Goal: Information Seeking & Learning: Check status

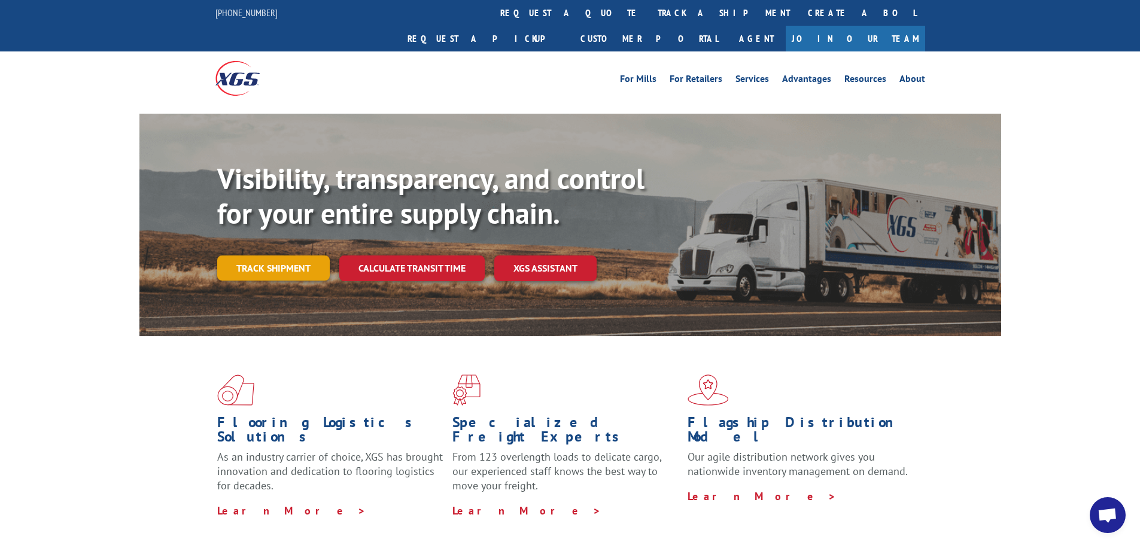
click at [289, 255] on link "Track shipment" at bounding box center [273, 267] width 112 height 25
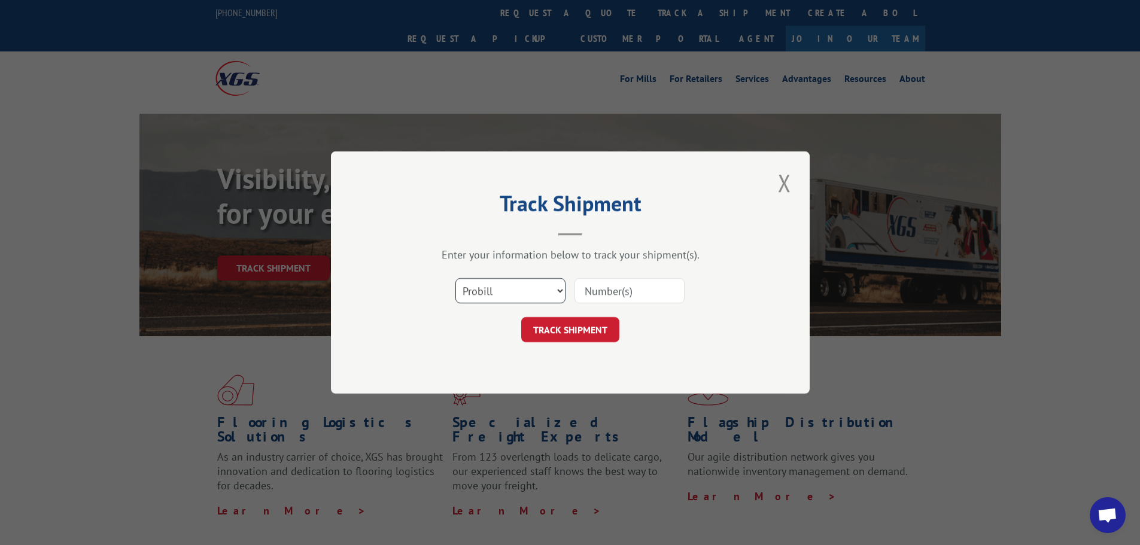
click at [509, 292] on select "Select category... Probill BOL PO" at bounding box center [510, 290] width 110 height 25
click at [455, 278] on select "Select category... Probill BOL PO" at bounding box center [510, 290] width 110 height 25
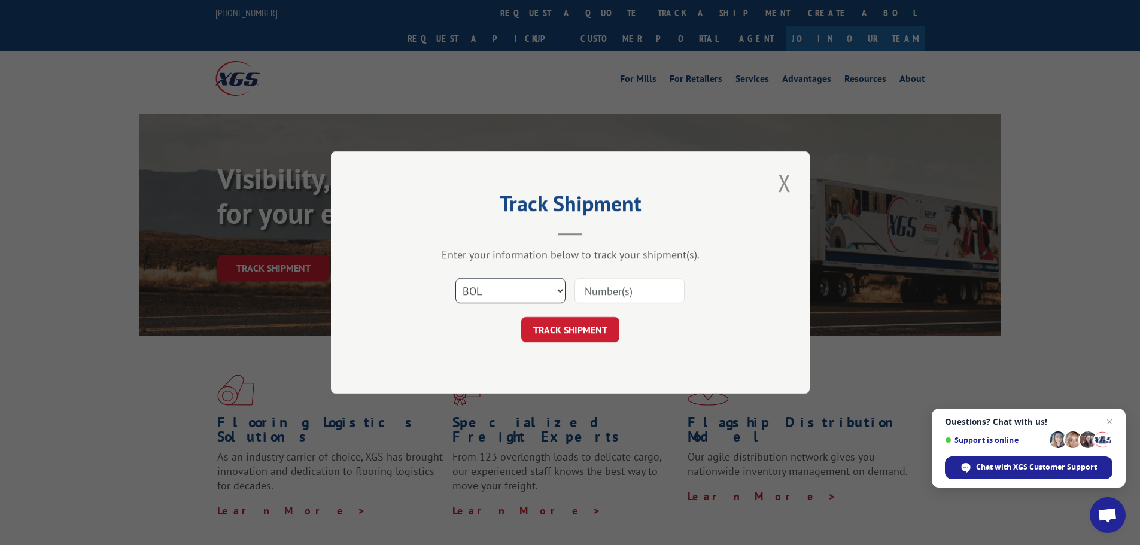
click at [510, 293] on select "Select category... Probill BOL PO" at bounding box center [510, 290] width 110 height 25
select select "po"
click at [455, 278] on select "Select category... Probill BOL PO" at bounding box center [510, 290] width 110 height 25
click at [628, 288] on input at bounding box center [629, 290] width 110 height 25
paste input "24510550"
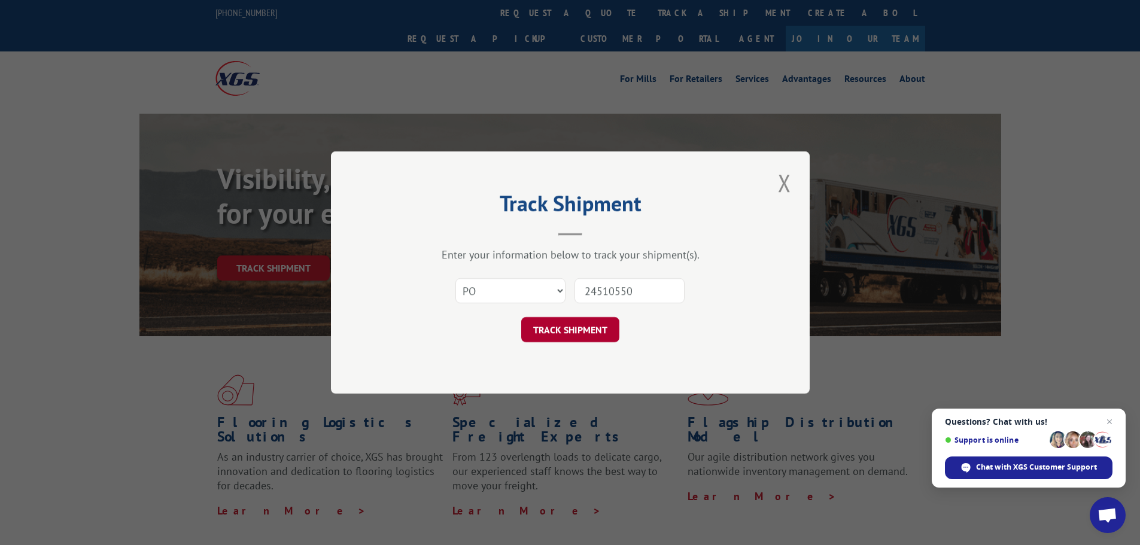
type input "24510550"
click at [591, 334] on button "TRACK SHIPMENT" at bounding box center [570, 329] width 98 height 25
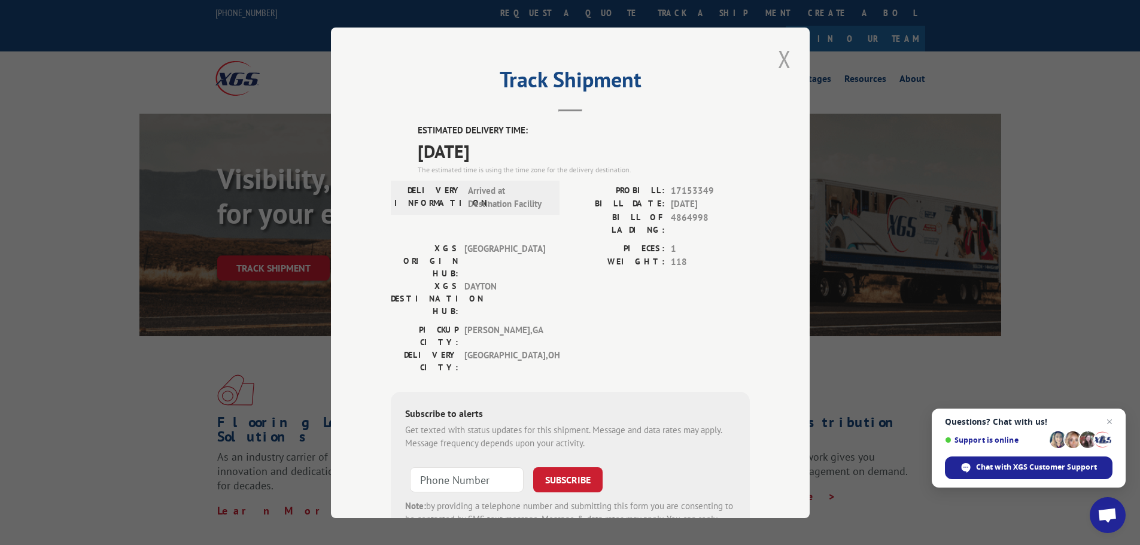
click at [781, 58] on button "Close modal" at bounding box center [784, 58] width 20 height 33
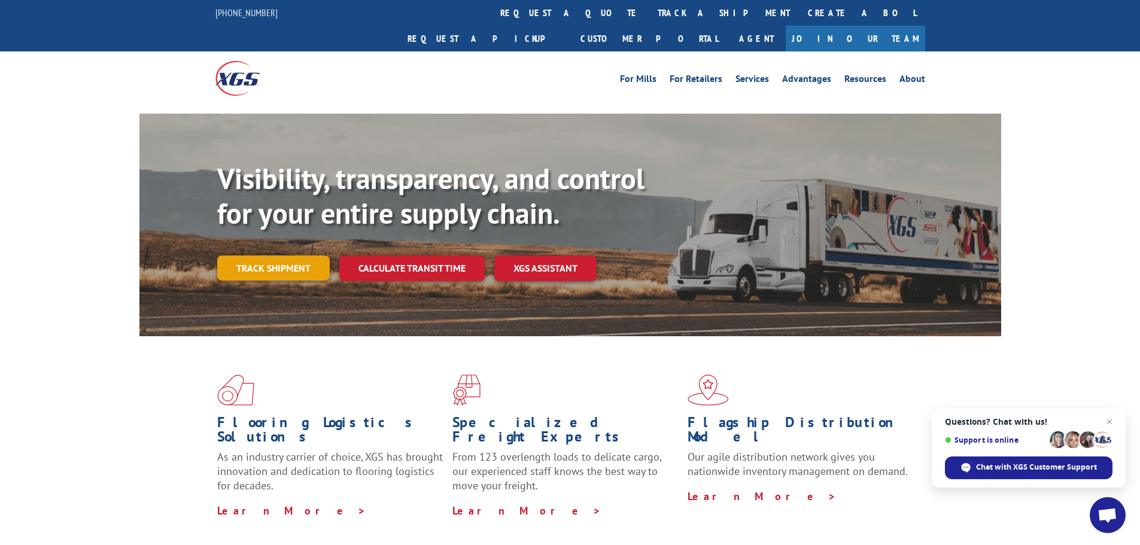
click at [284, 255] on link "Track shipment" at bounding box center [273, 267] width 112 height 25
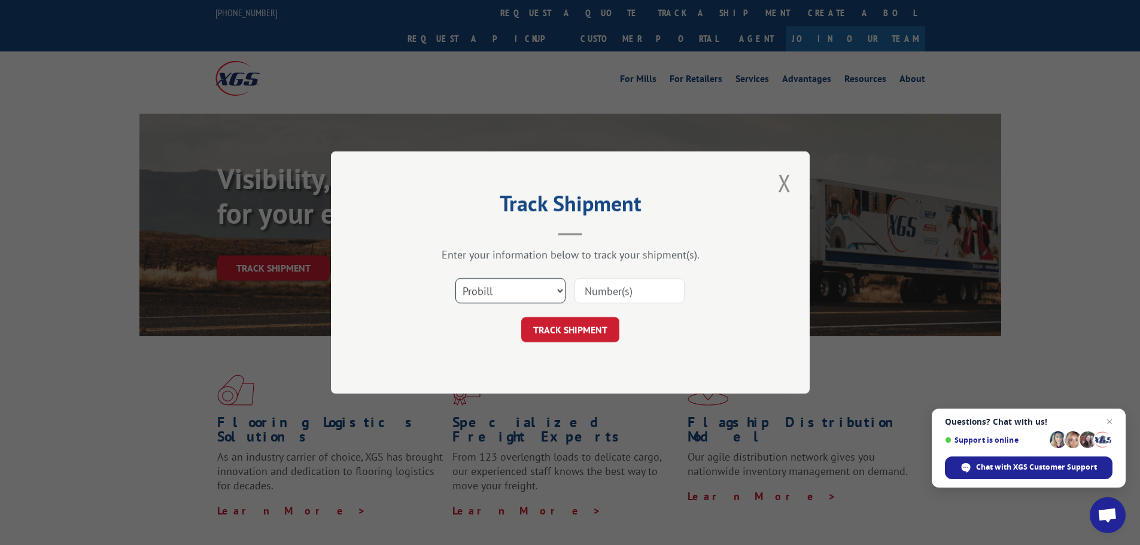
click at [507, 287] on select "Select category... Probill BOL PO" at bounding box center [510, 290] width 110 height 25
select select "po"
click at [455, 278] on select "Select category... Probill BOL PO" at bounding box center [510, 290] width 110 height 25
click at [635, 293] on input at bounding box center [629, 290] width 110 height 25
paste input "24510603"
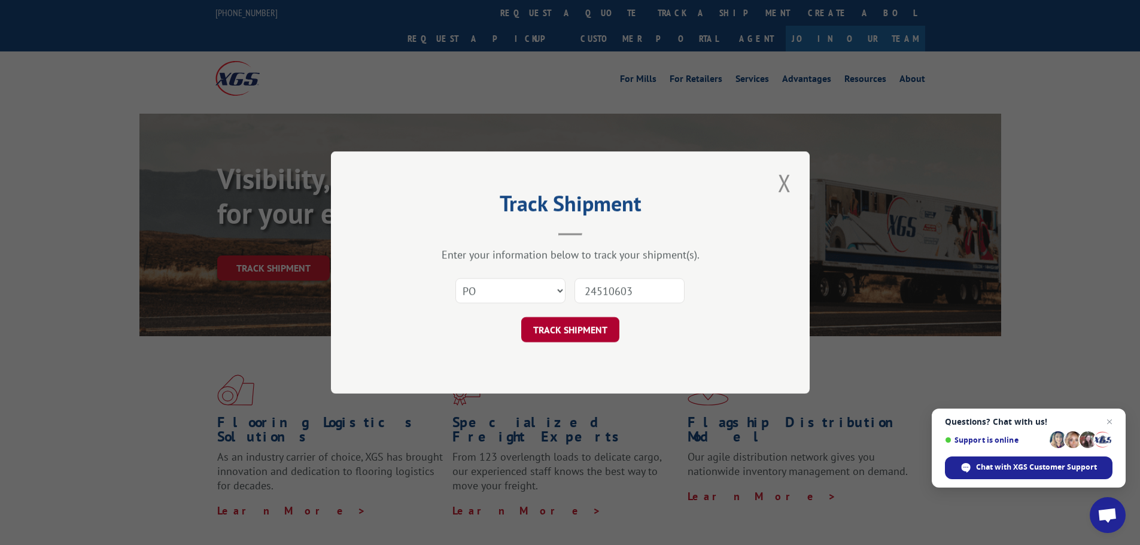
type input "24510603"
click at [573, 330] on button "TRACK SHIPMENT" at bounding box center [570, 329] width 98 height 25
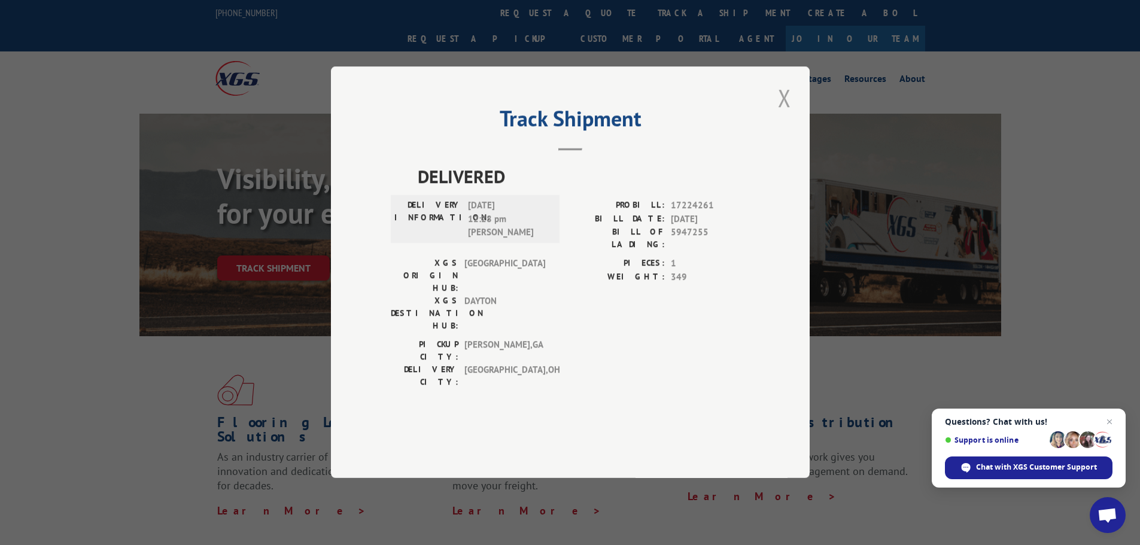
click at [781, 114] on button "Close modal" at bounding box center [784, 97] width 20 height 33
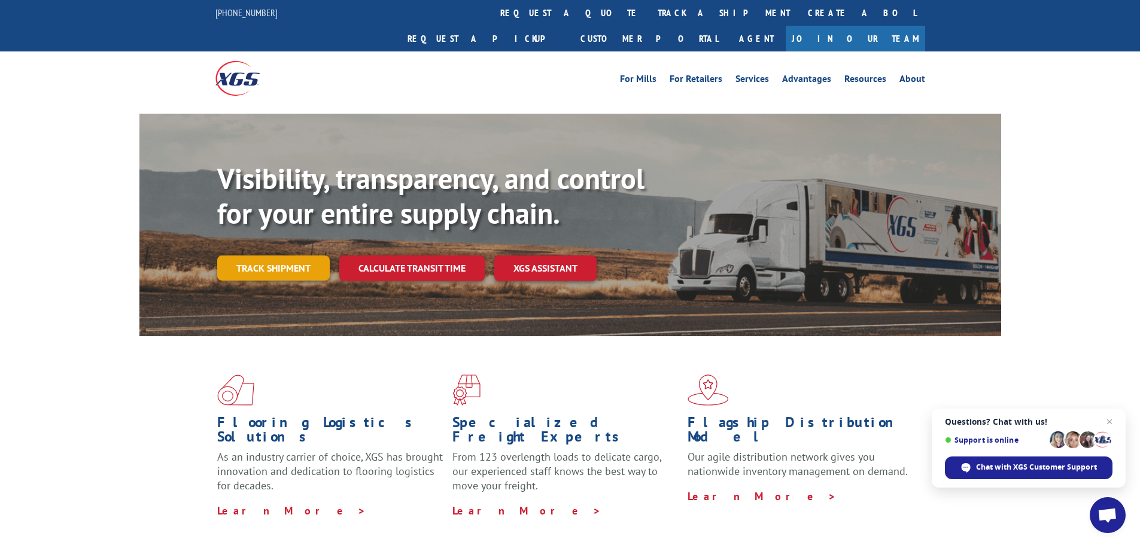
click at [283, 255] on link "Track shipment" at bounding box center [273, 267] width 112 height 25
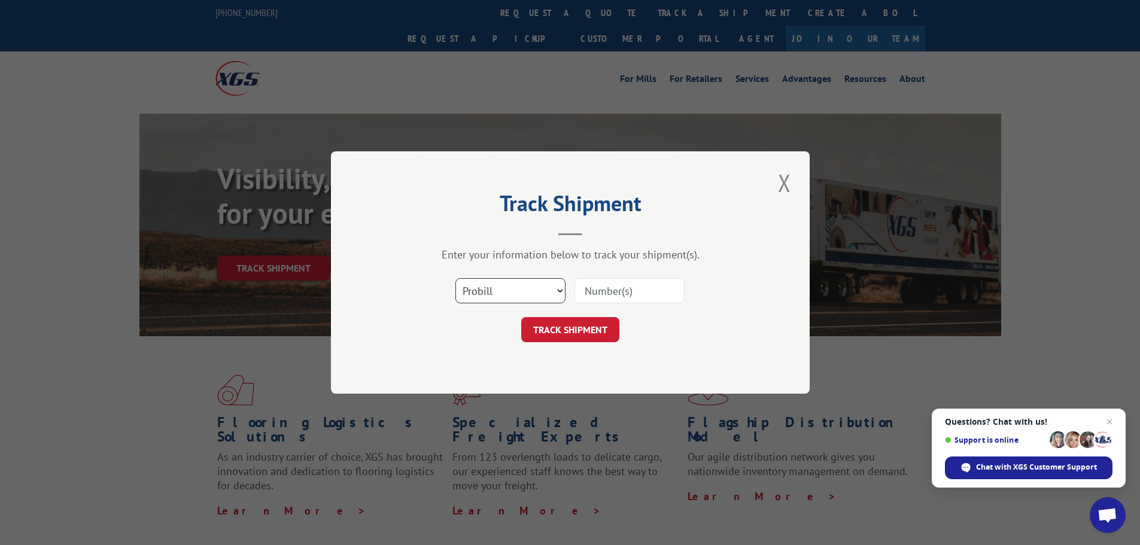
click at [499, 298] on select "Select category... Probill BOL PO" at bounding box center [510, 290] width 110 height 25
select select "po"
click at [455, 278] on select "Select category... Probill BOL PO" at bounding box center [510, 290] width 110 height 25
click at [626, 286] on input at bounding box center [629, 290] width 110 height 25
paste input "24510593"
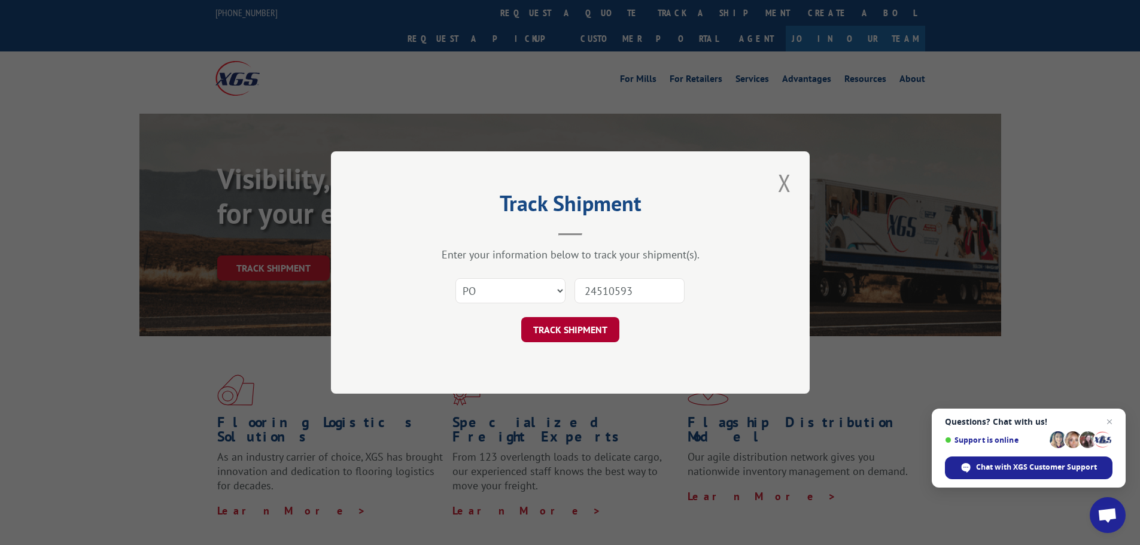
type input "24510593"
click at [578, 328] on button "TRACK SHIPMENT" at bounding box center [570, 329] width 98 height 25
